Goal: Check status: Check status

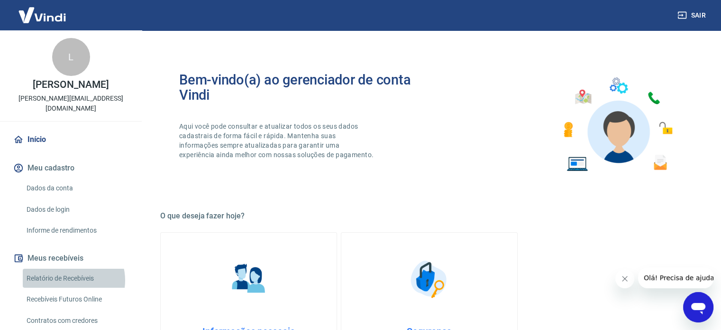
click at [69, 270] on link "Relatório de Recebíveis" at bounding box center [77, 277] width 108 height 19
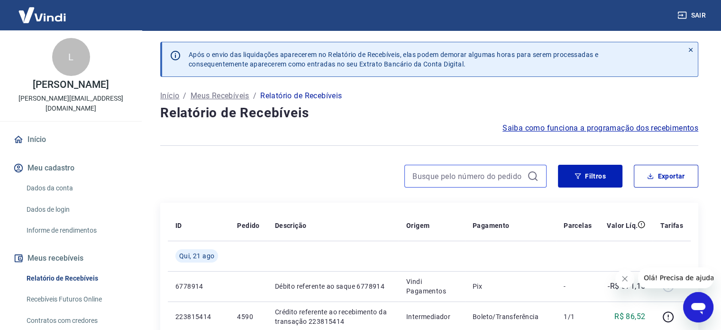
click at [432, 176] on input at bounding box center [468, 176] width 111 height 14
paste input "4570"
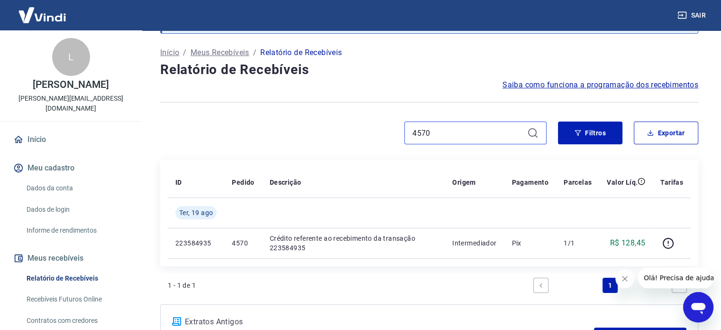
scroll to position [95, 0]
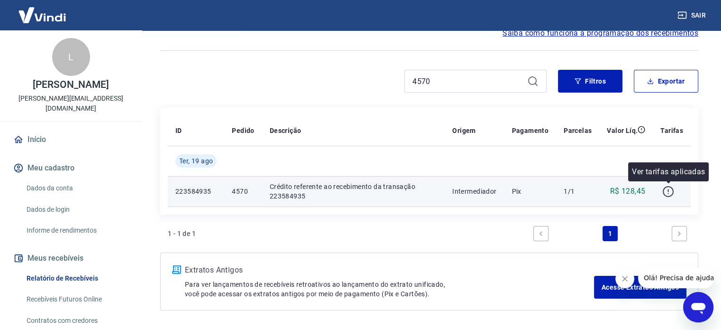
click at [672, 198] on button "button" at bounding box center [668, 191] width 15 height 15
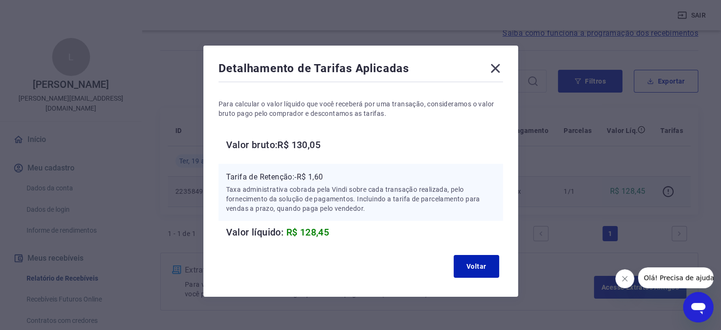
click at [181, 91] on div "Detalhamento de Tarifas Aplicadas Para calcular o valor líquido que você recebe…" at bounding box center [360, 165] width 721 height 330
click at [475, 264] on button "Voltar" at bounding box center [477, 266] width 46 height 23
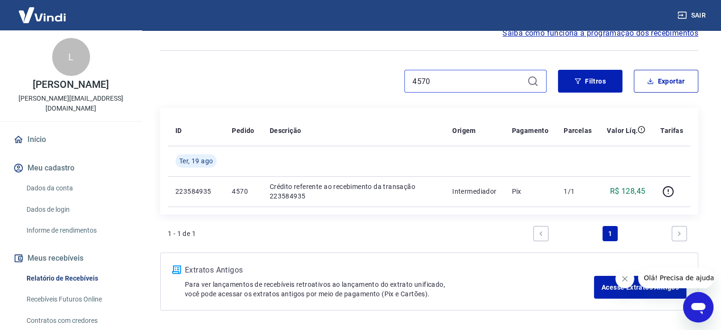
click at [492, 80] on input "4570" at bounding box center [468, 81] width 111 height 14
paste input "88"
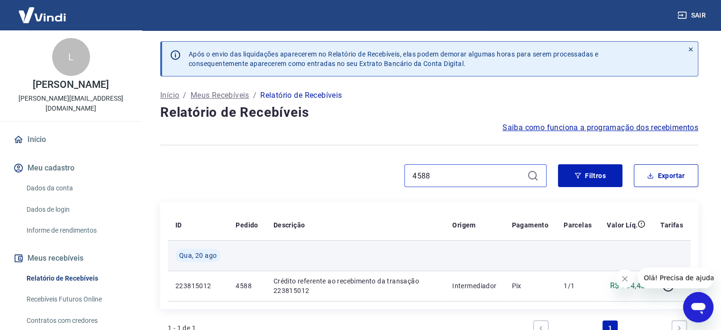
scroll to position [95, 0]
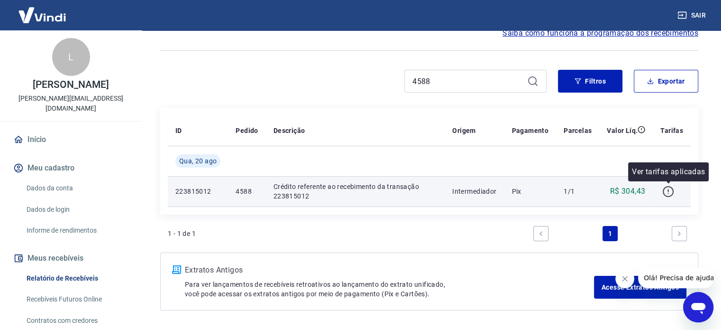
click at [669, 188] on icon "button" at bounding box center [669, 191] width 12 height 12
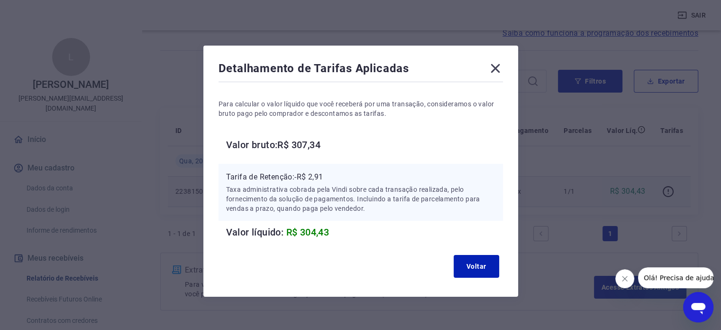
click at [244, 30] on div "Detalhamento de Tarifas Aplicadas Para calcular o valor líquido que você recebe…" at bounding box center [360, 165] width 721 height 330
drag, startPoint x: 481, startPoint y: 266, endPoint x: 476, endPoint y: 246, distance: 21.1
click at [481, 267] on button "Voltar" at bounding box center [477, 266] width 46 height 23
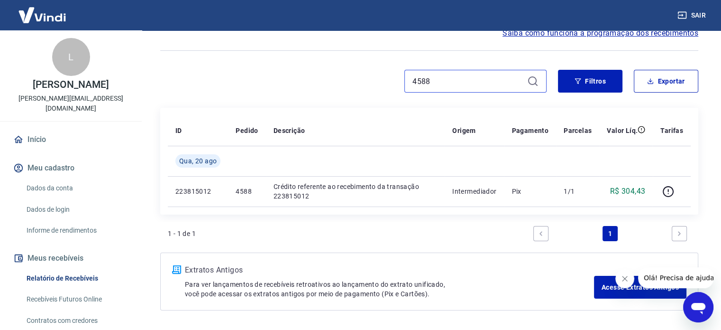
click at [486, 78] on input "4588" at bounding box center [468, 81] width 111 height 14
paste input "0"
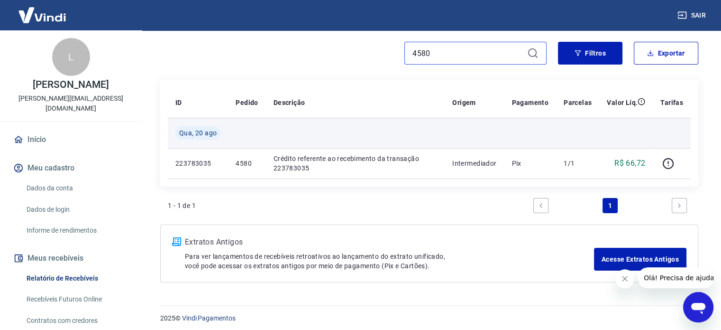
scroll to position [127, 0]
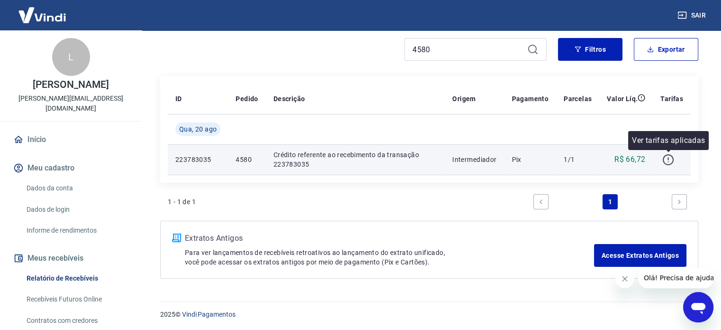
click at [663, 154] on icon "button" at bounding box center [669, 160] width 12 height 12
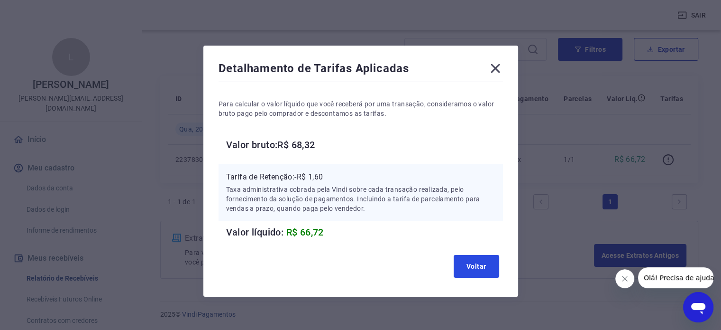
click at [471, 268] on button "Voltar" at bounding box center [477, 266] width 46 height 23
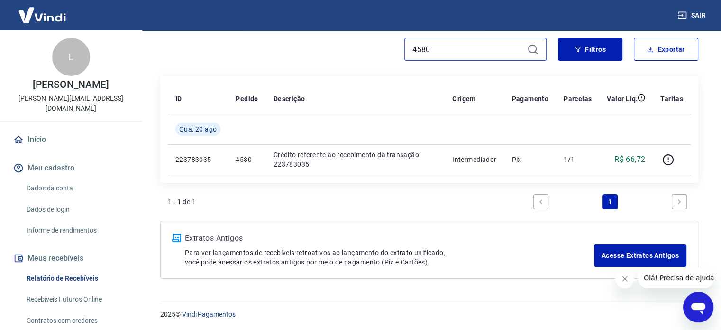
click at [478, 43] on input "4580" at bounding box center [468, 49] width 111 height 14
paste input "9"
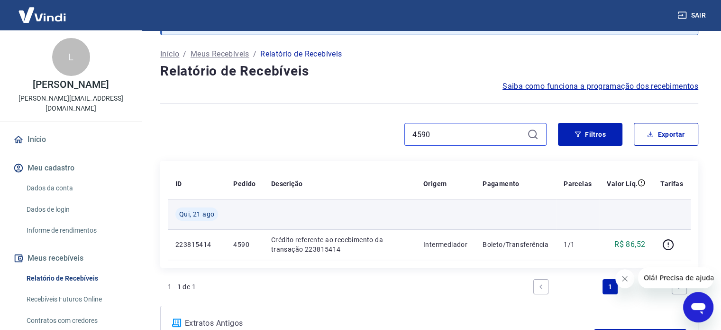
scroll to position [47, 0]
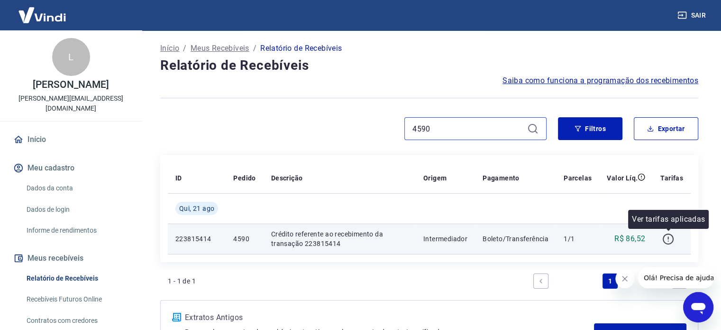
type input "4590"
click at [666, 233] on icon "button" at bounding box center [668, 238] width 11 height 11
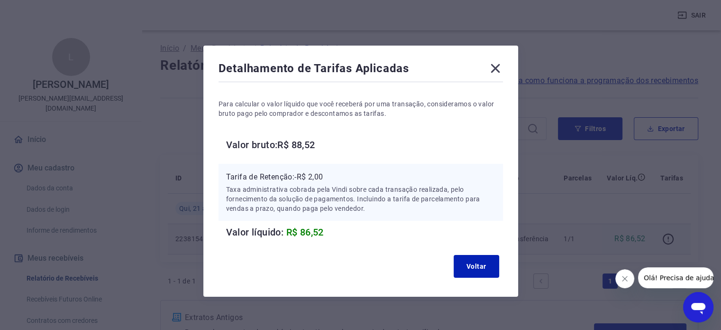
drag, startPoint x: 495, startPoint y: 66, endPoint x: 480, endPoint y: 55, distance: 19.1
click at [495, 66] on icon at bounding box center [495, 68] width 15 height 15
